Goal: Task Accomplishment & Management: Manage account settings

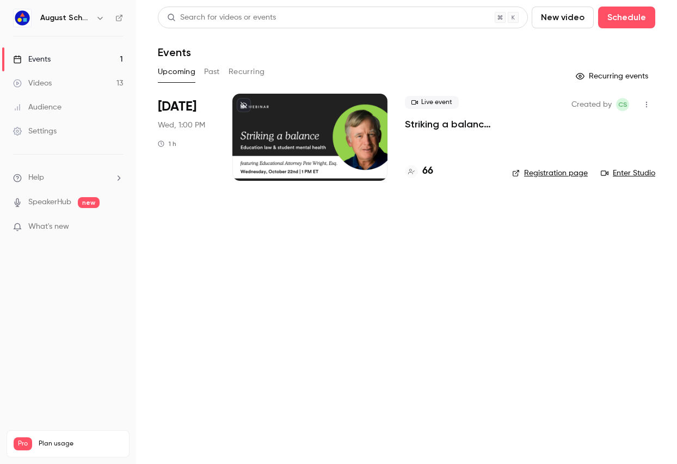
click at [260, 144] on div at bounding box center [309, 137] width 155 height 87
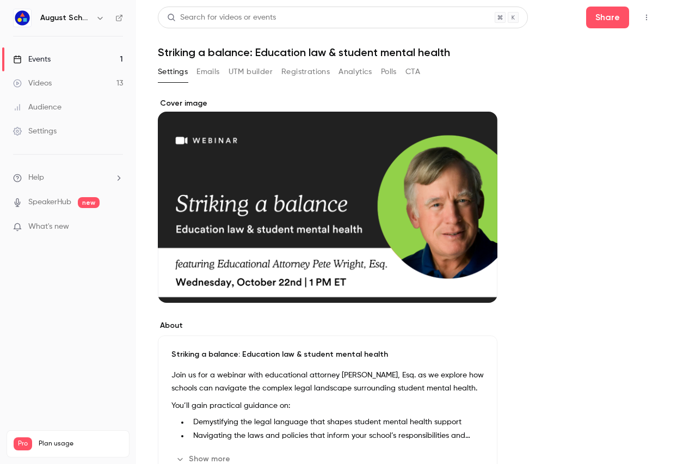
click at [322, 73] on button "Registrations" at bounding box center [305, 71] width 48 height 17
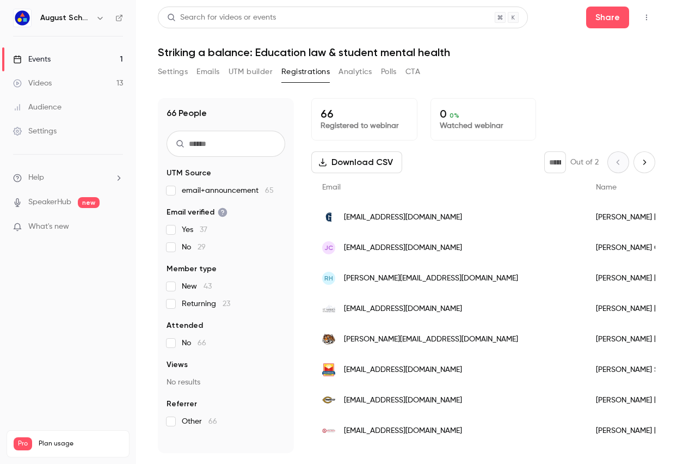
click at [253, 77] on button "UTM builder" at bounding box center [251, 71] width 44 height 17
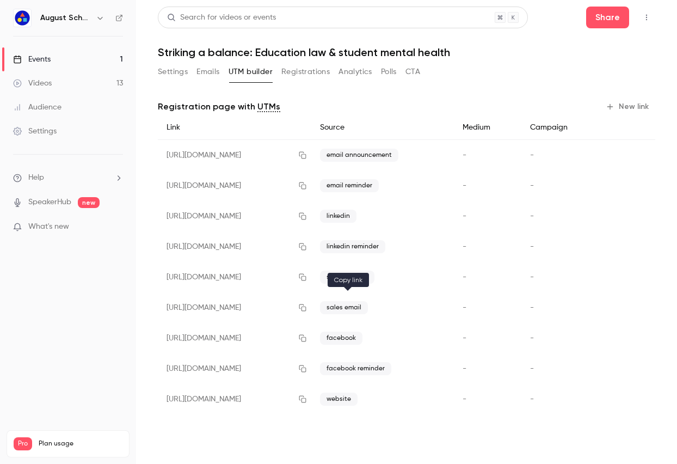
click at [306, 306] on icon "button" at bounding box center [302, 307] width 7 height 7
click at [307, 308] on icon "button" at bounding box center [302, 308] width 9 height 8
click at [179, 72] on button "Settings" at bounding box center [173, 71] width 30 height 17
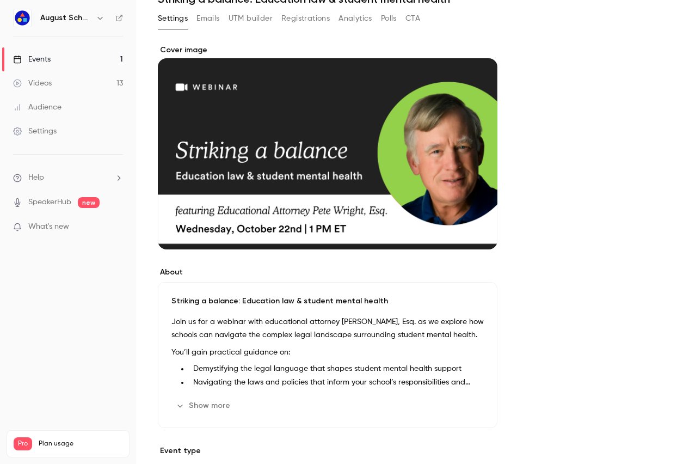
scroll to position [190, 0]
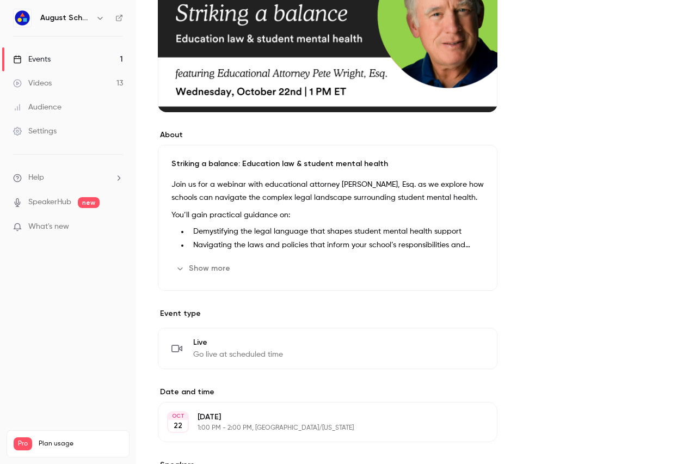
click at [200, 266] on button "Show more" at bounding box center [203, 268] width 65 height 17
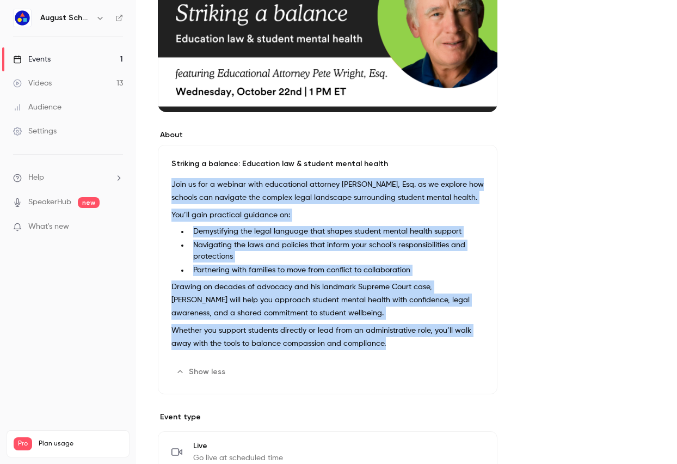
drag, startPoint x: 171, startPoint y: 182, endPoint x: 390, endPoint y: 341, distance: 270.7
click at [390, 341] on div "Join us for a webinar with educational attorney [PERSON_NAME], Esq. as we explo…" at bounding box center [327, 266] width 312 height 176
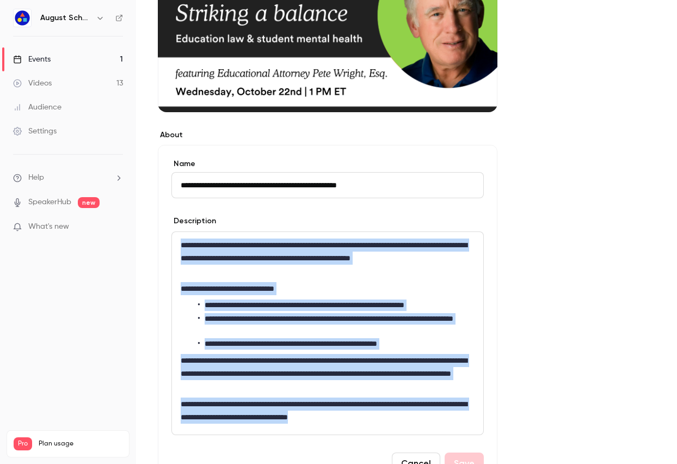
drag, startPoint x: 178, startPoint y: 244, endPoint x: 431, endPoint y: 417, distance: 306.6
click at [431, 417] on div "**********" at bounding box center [327, 333] width 311 height 202
copy div "**********"
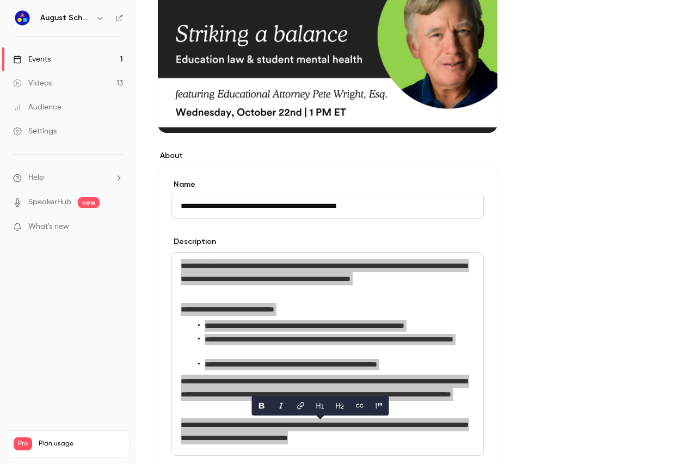
scroll to position [0, 0]
